Goal: Task Accomplishment & Management: Manage account settings

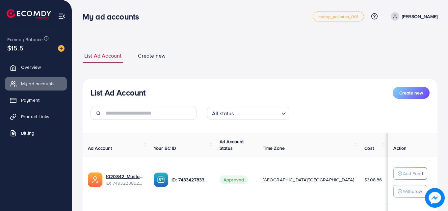
scroll to position [33, 0]
